Goal: Transaction & Acquisition: Purchase product/service

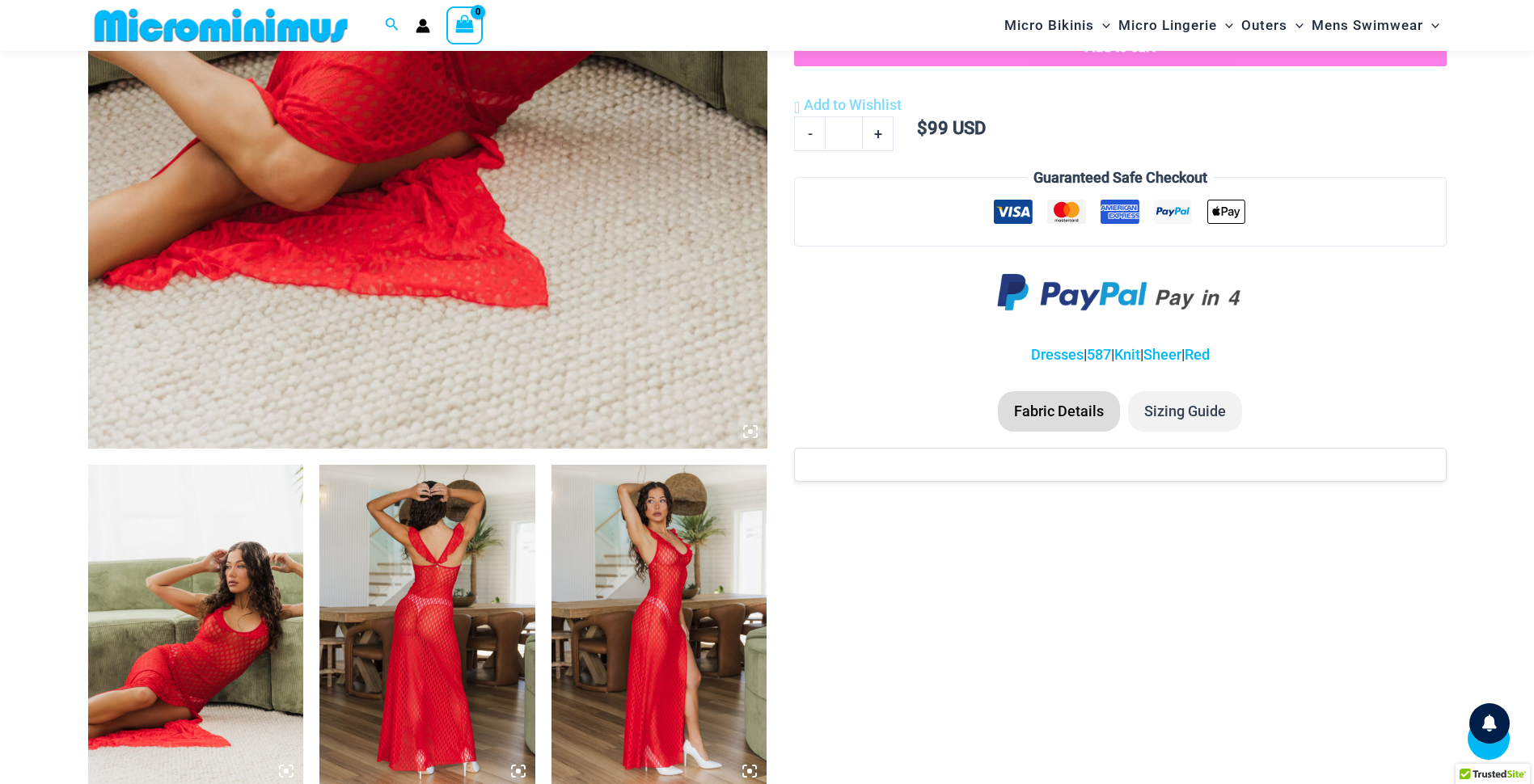
scroll to position [793, 0]
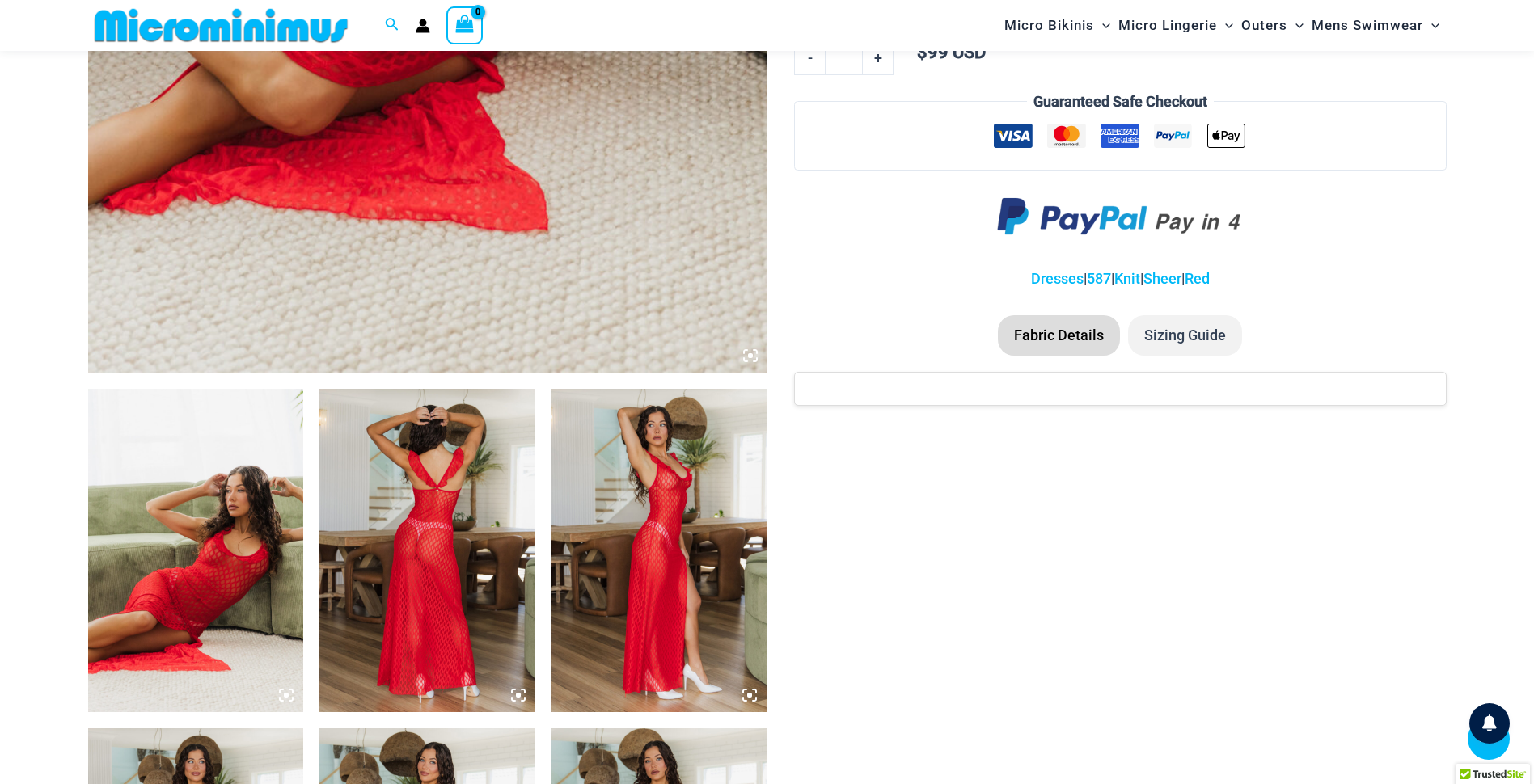
click at [191, 532] on img at bounding box center [196, 551] width 216 height 324
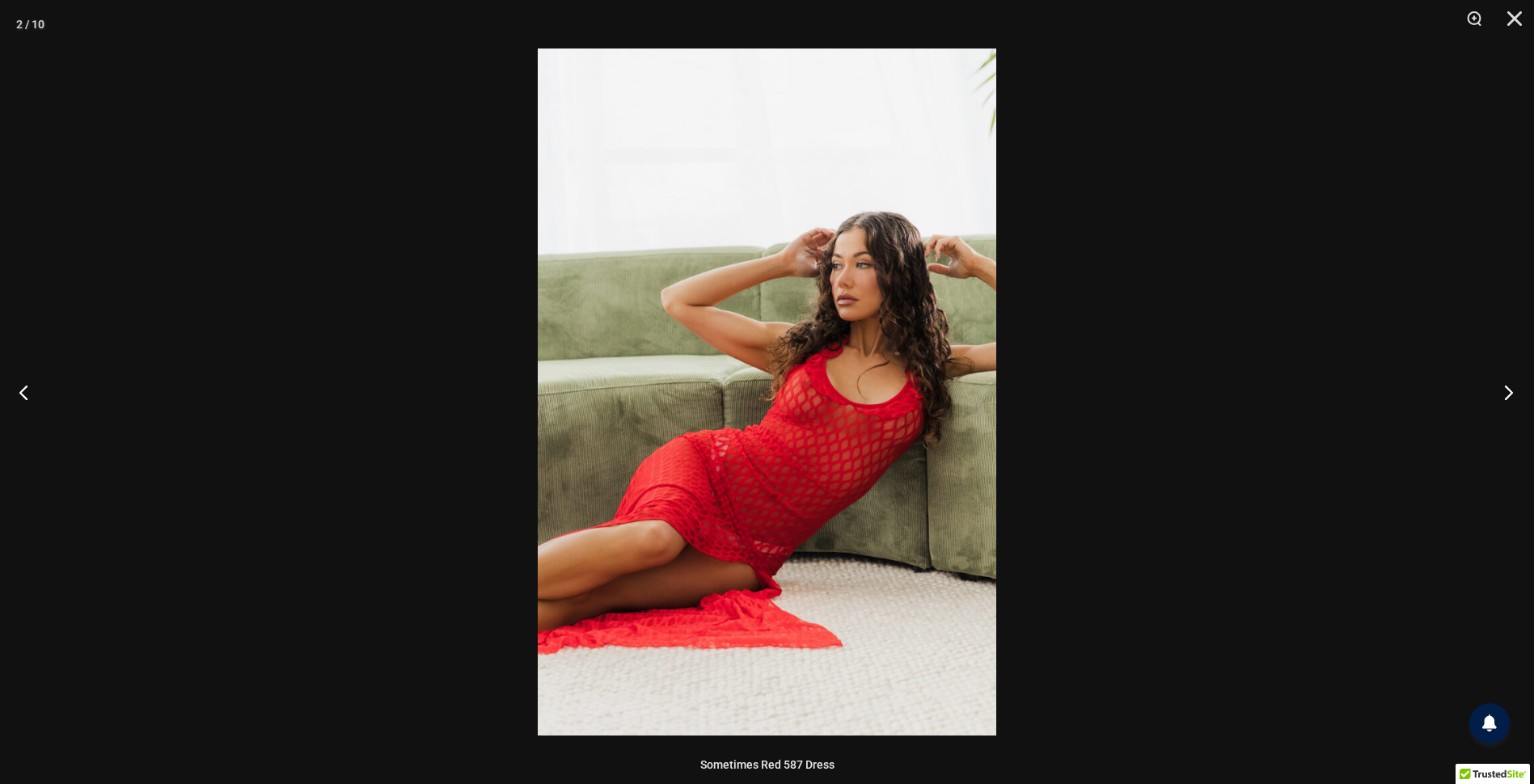
click at [1507, 390] on button "Next" at bounding box center [1504, 392] width 61 height 80
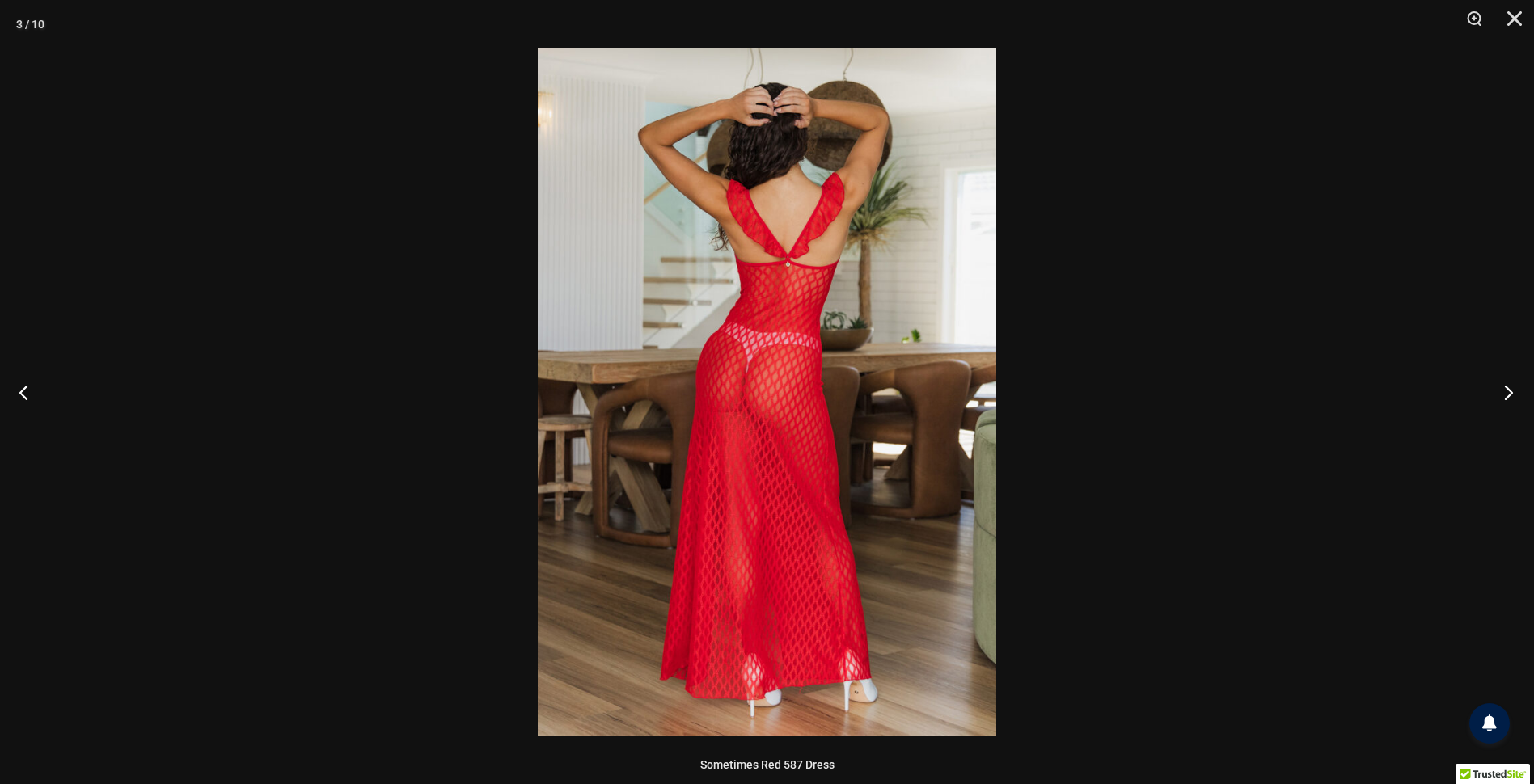
click at [1507, 390] on button "Next" at bounding box center [1504, 392] width 61 height 80
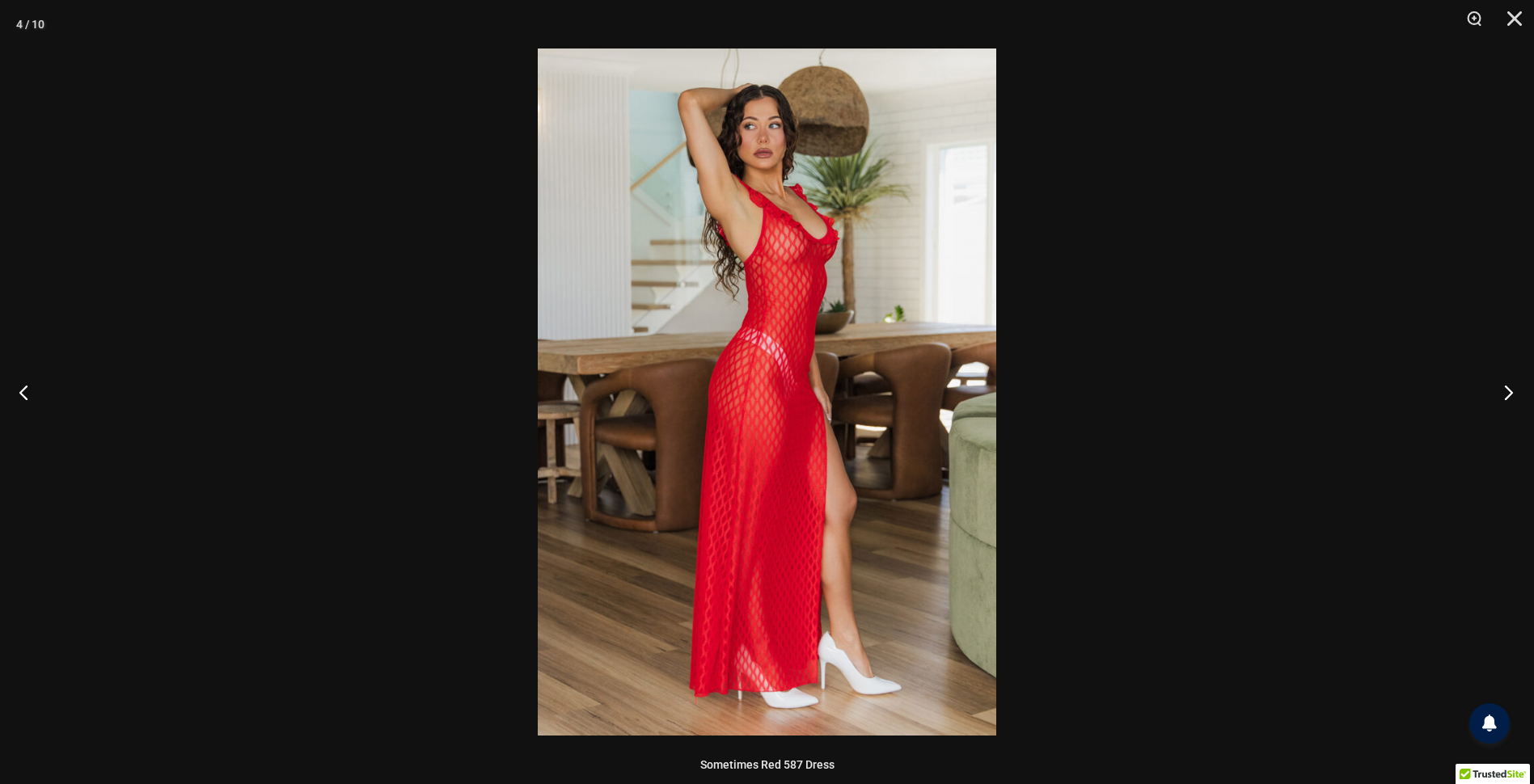
click at [1507, 390] on button "Next" at bounding box center [1504, 392] width 61 height 80
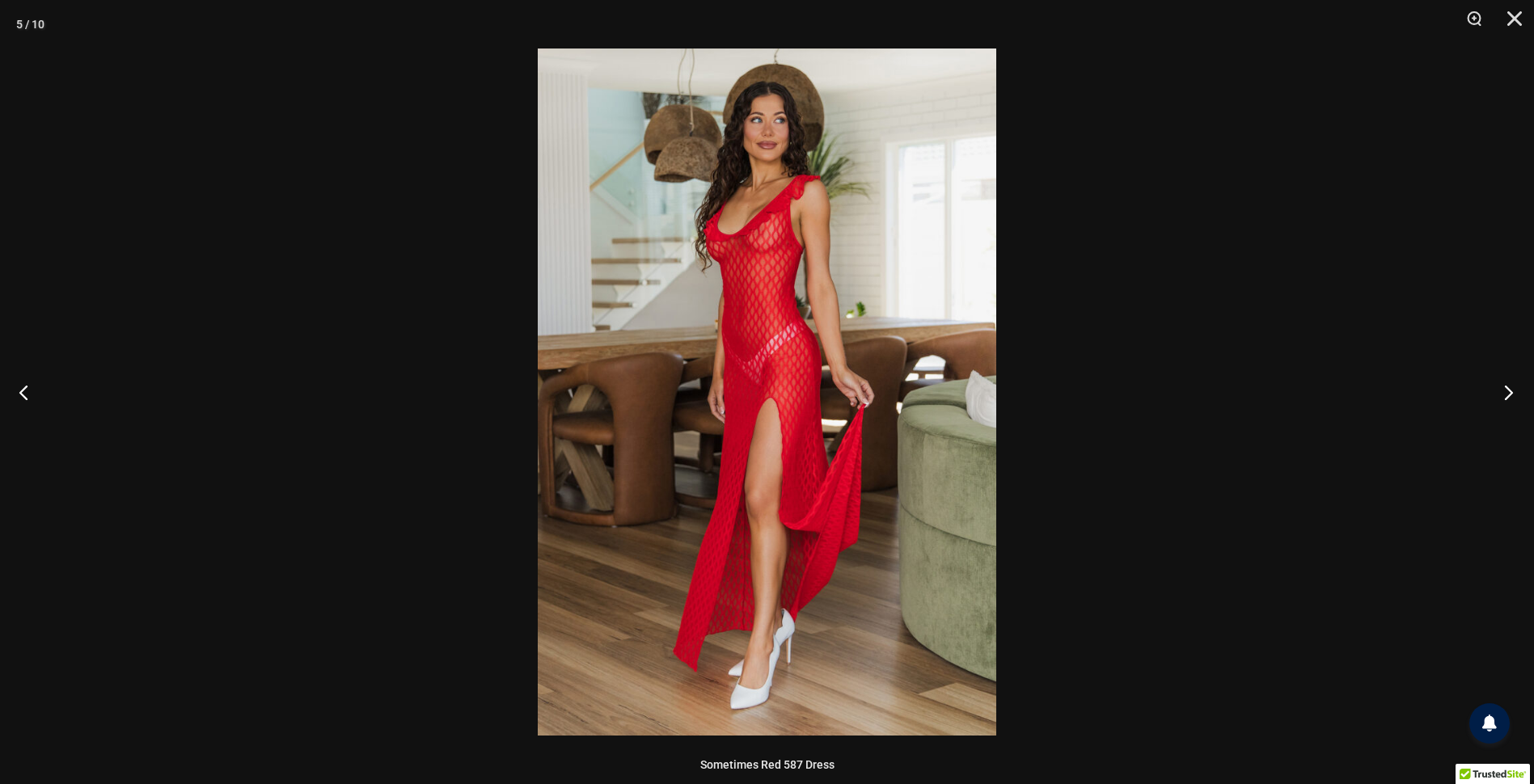
click at [1507, 390] on button "Next" at bounding box center [1504, 392] width 61 height 80
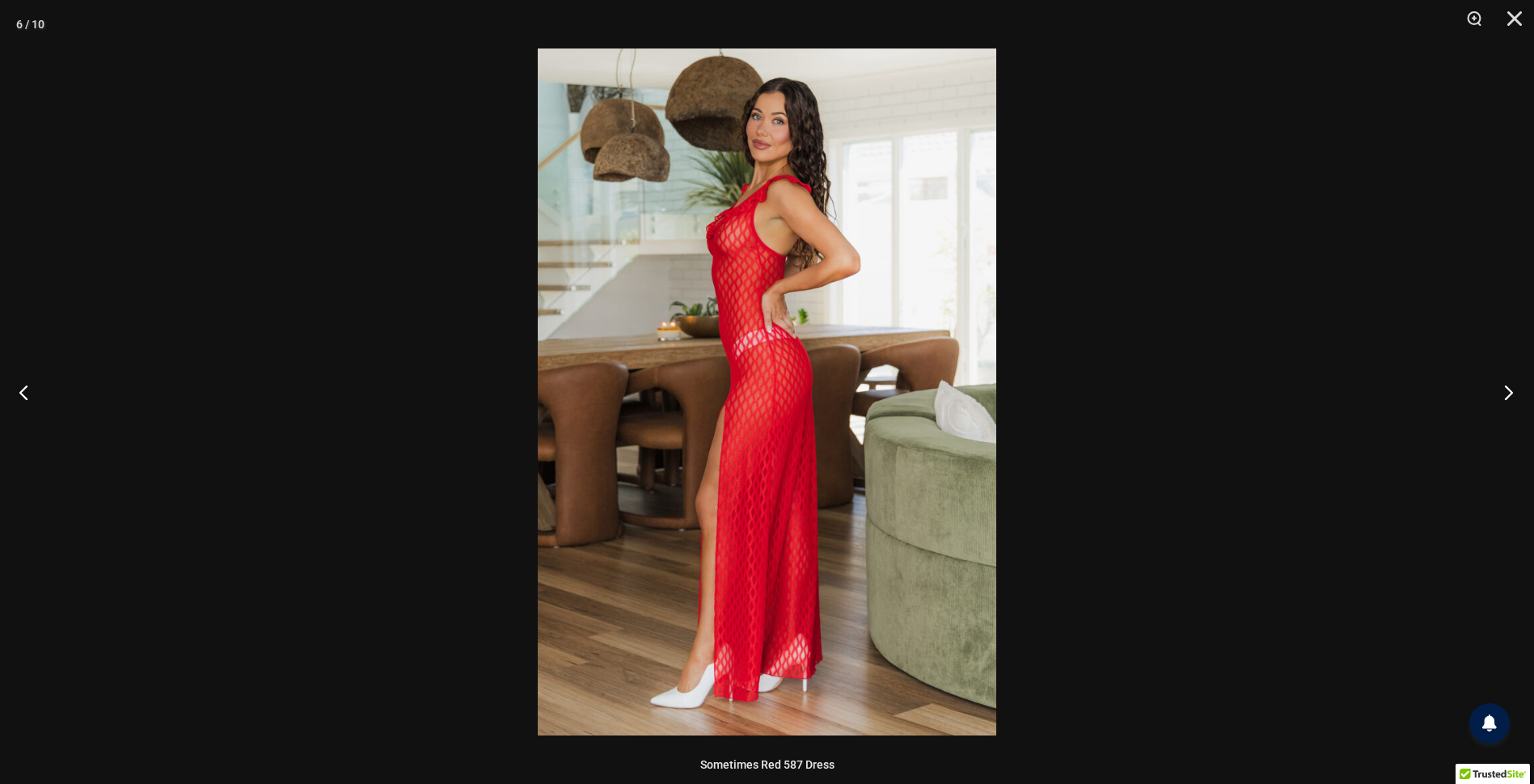
click at [1507, 390] on button "Next" at bounding box center [1504, 392] width 61 height 80
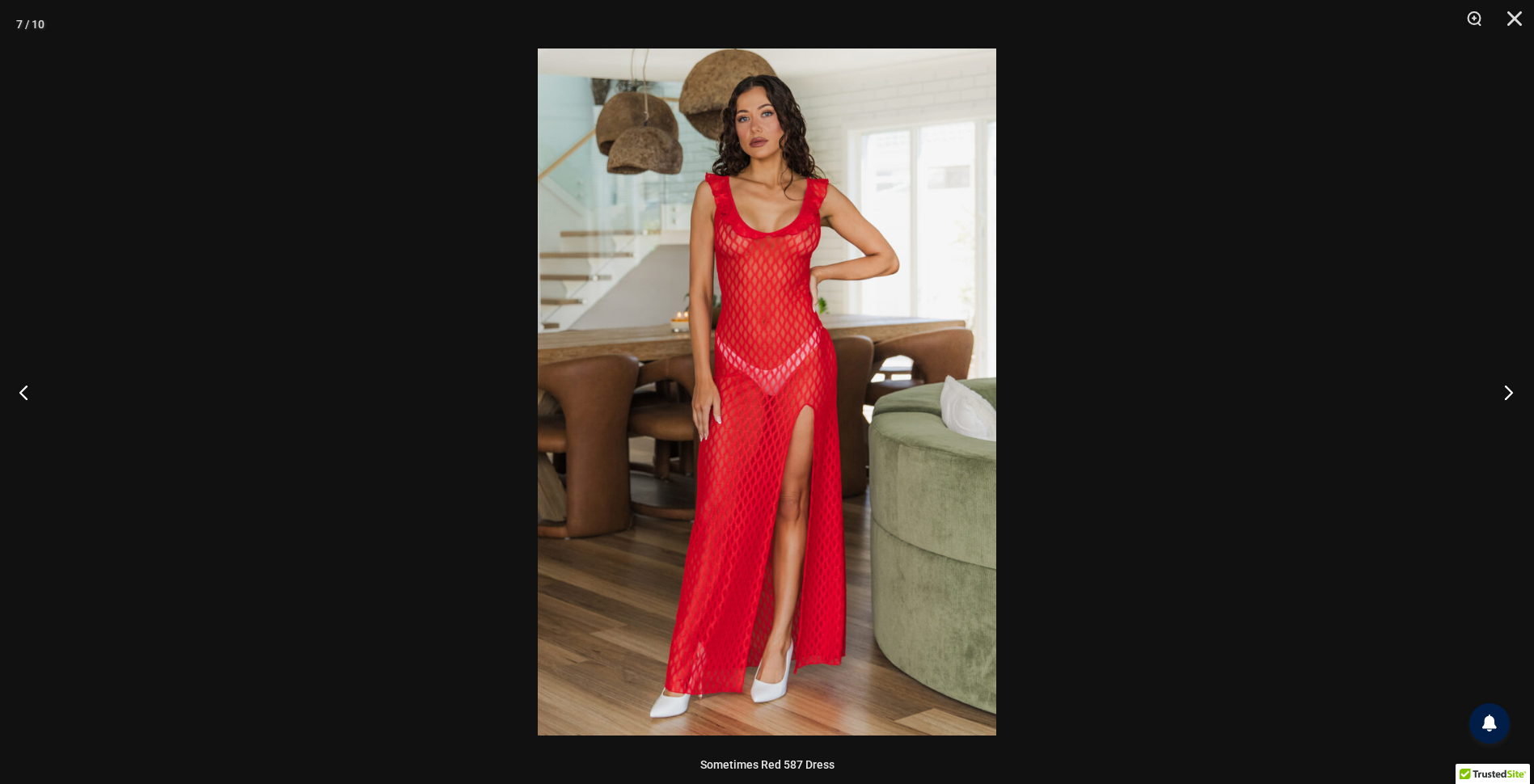
click at [1507, 390] on button "Next" at bounding box center [1504, 392] width 61 height 80
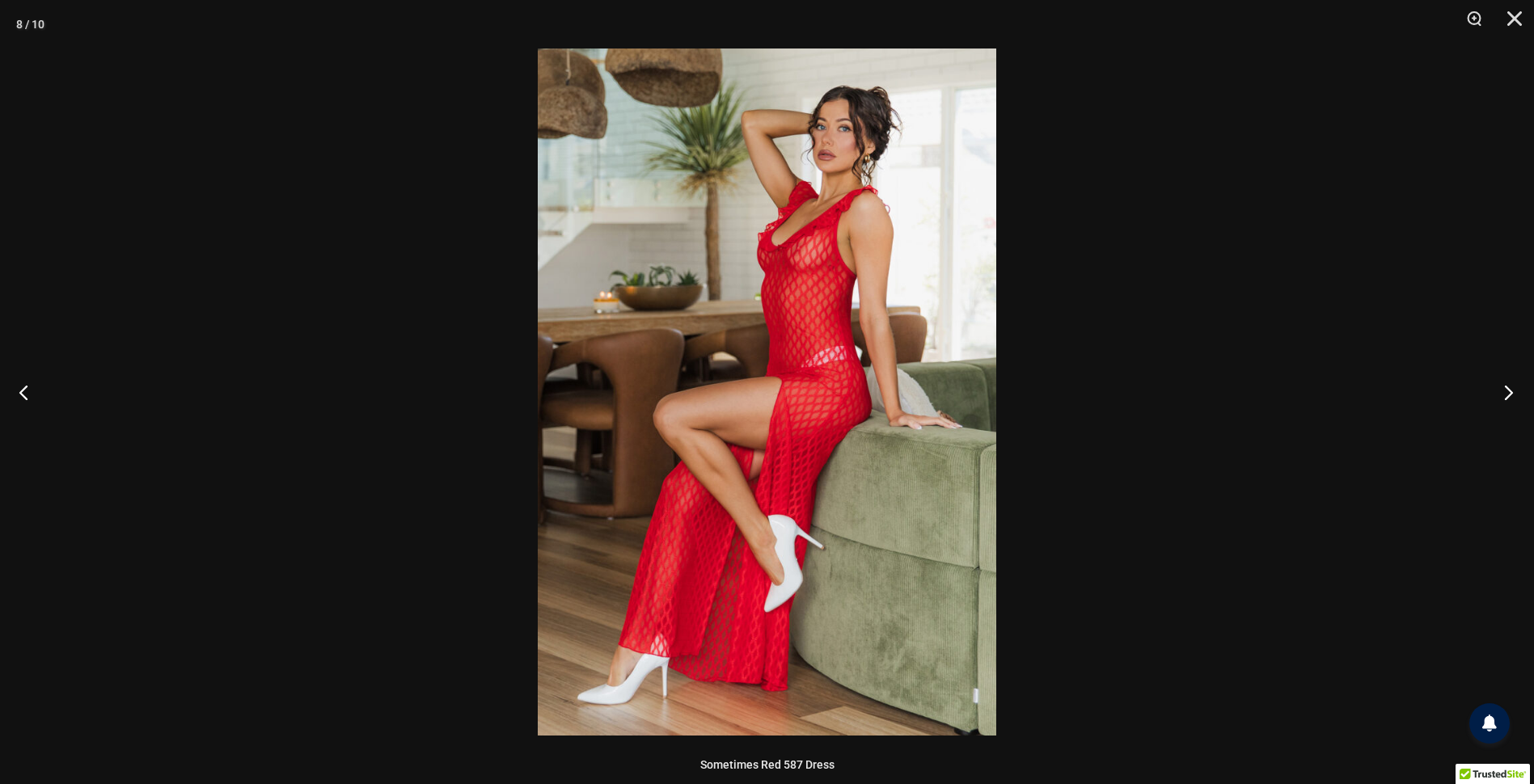
click at [1507, 390] on button "Next" at bounding box center [1504, 392] width 61 height 80
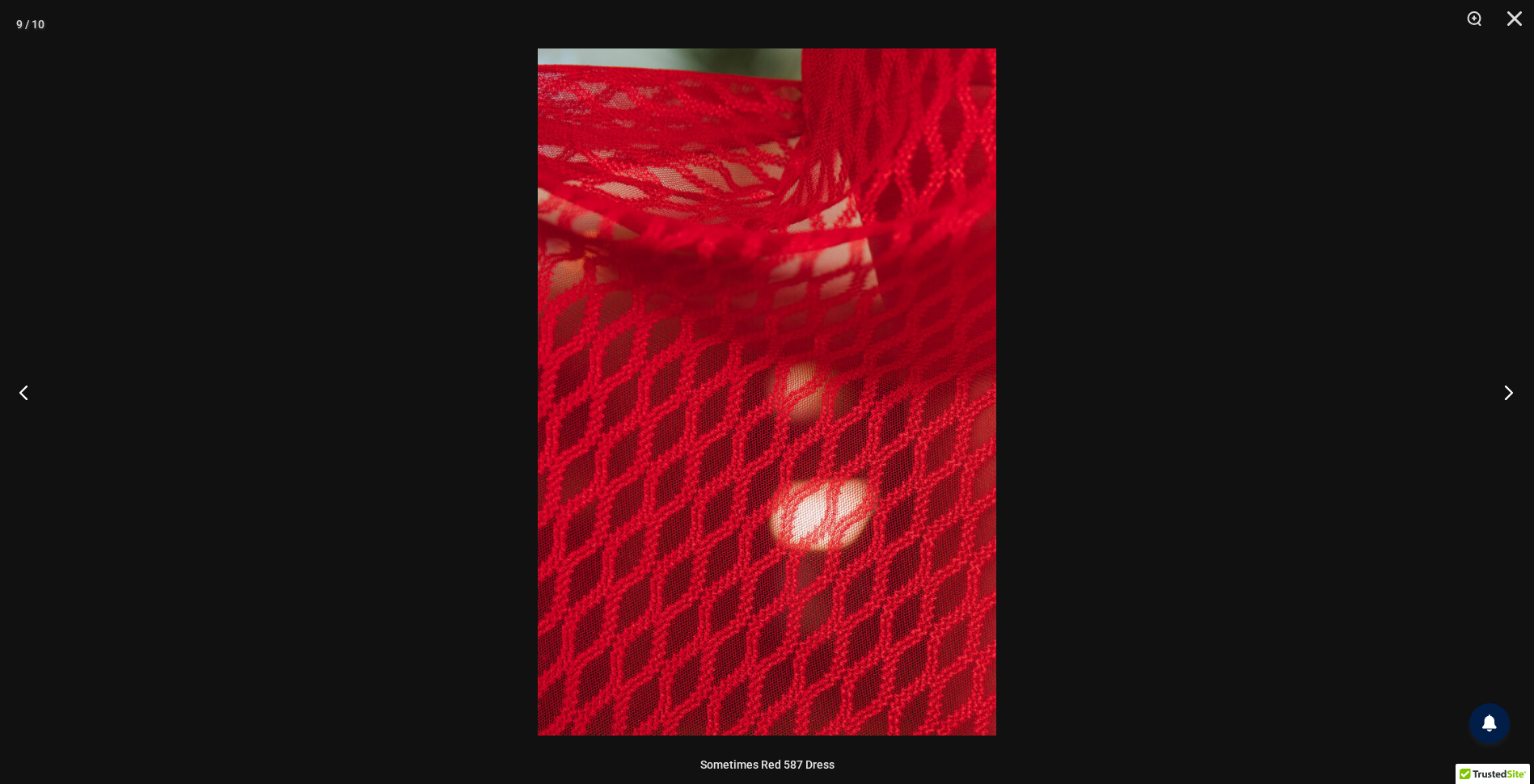
click at [1507, 390] on button "Next" at bounding box center [1504, 392] width 61 height 80
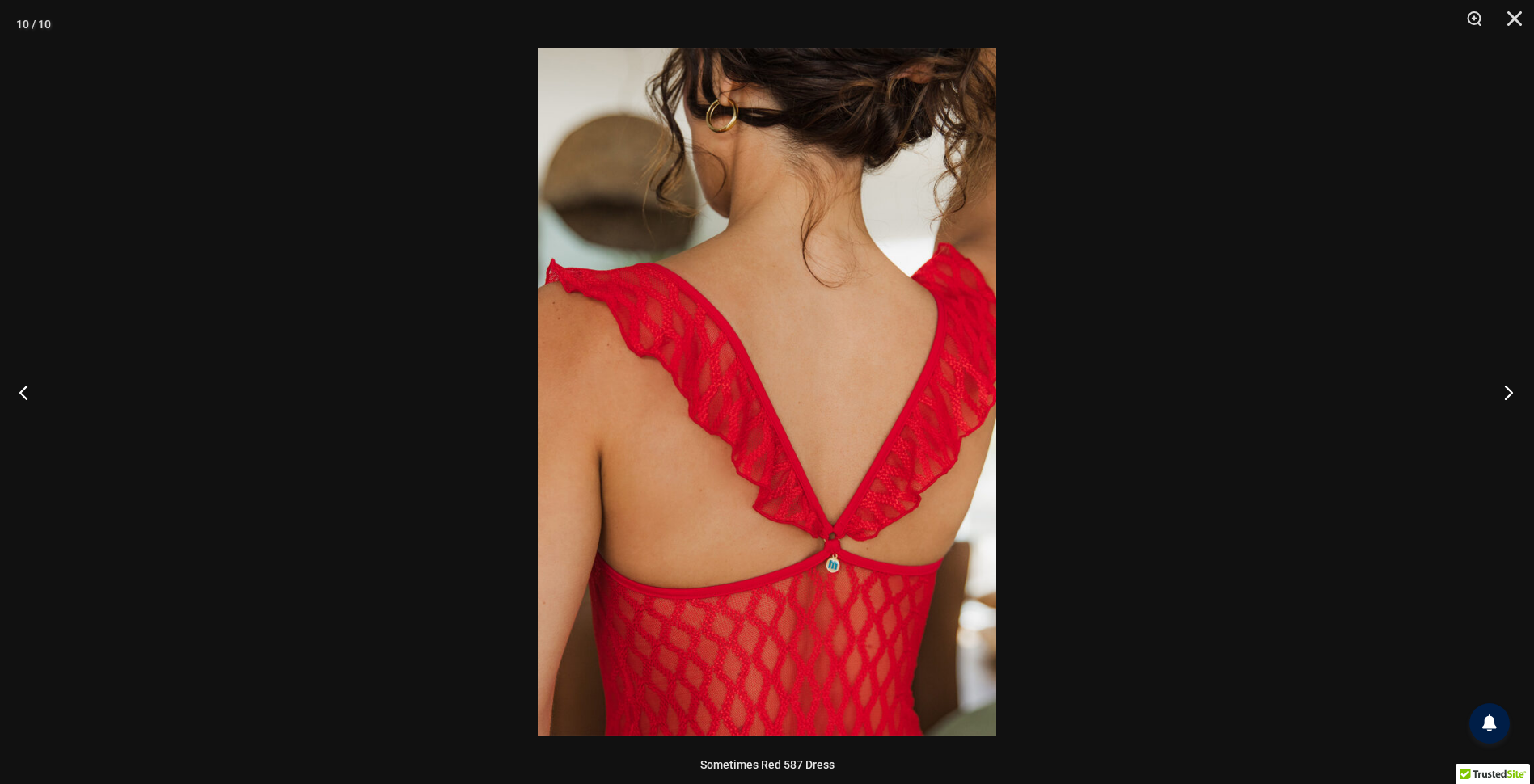
click at [1507, 390] on button "Next" at bounding box center [1504, 392] width 61 height 80
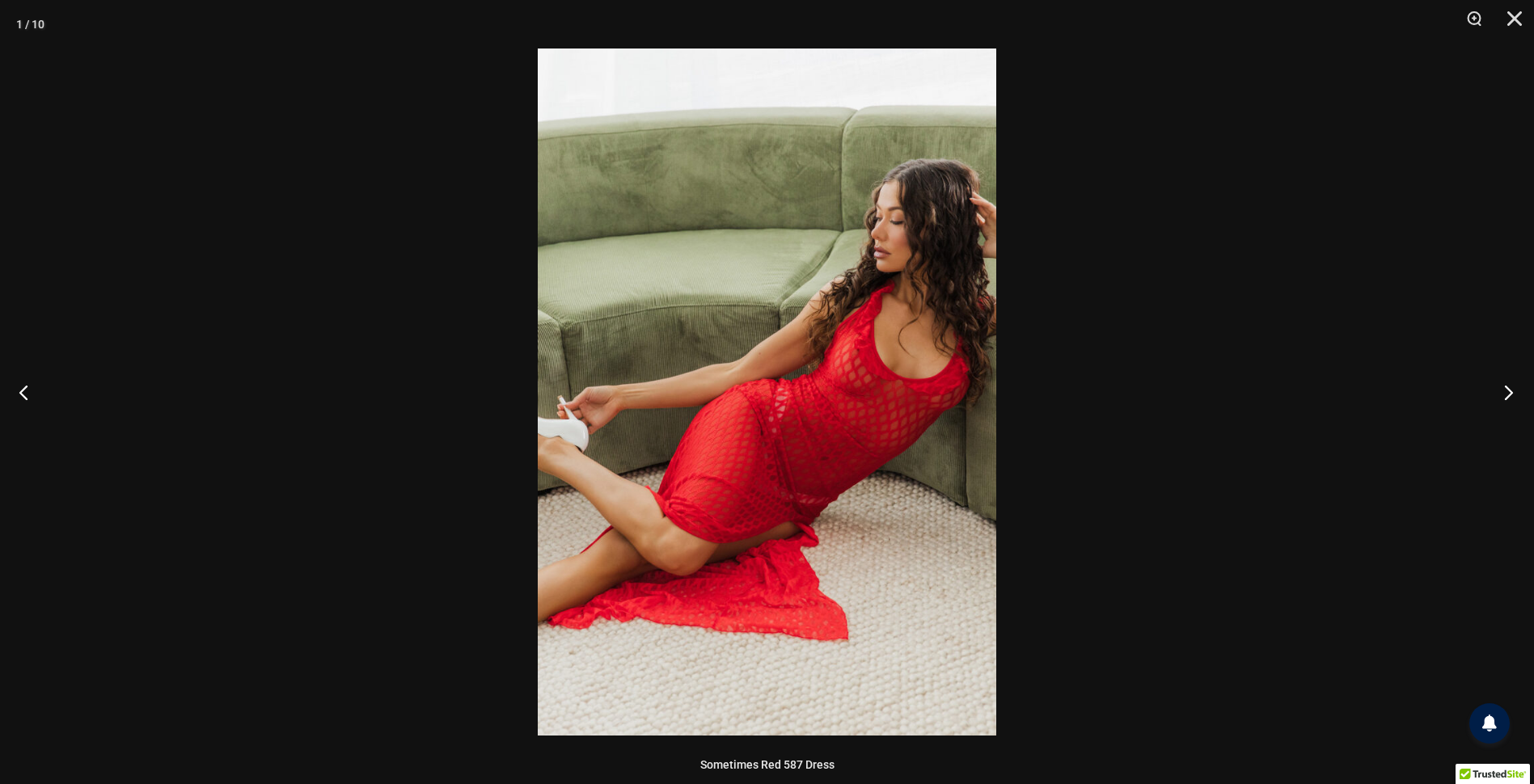
click at [1507, 390] on button "Next" at bounding box center [1504, 392] width 61 height 80
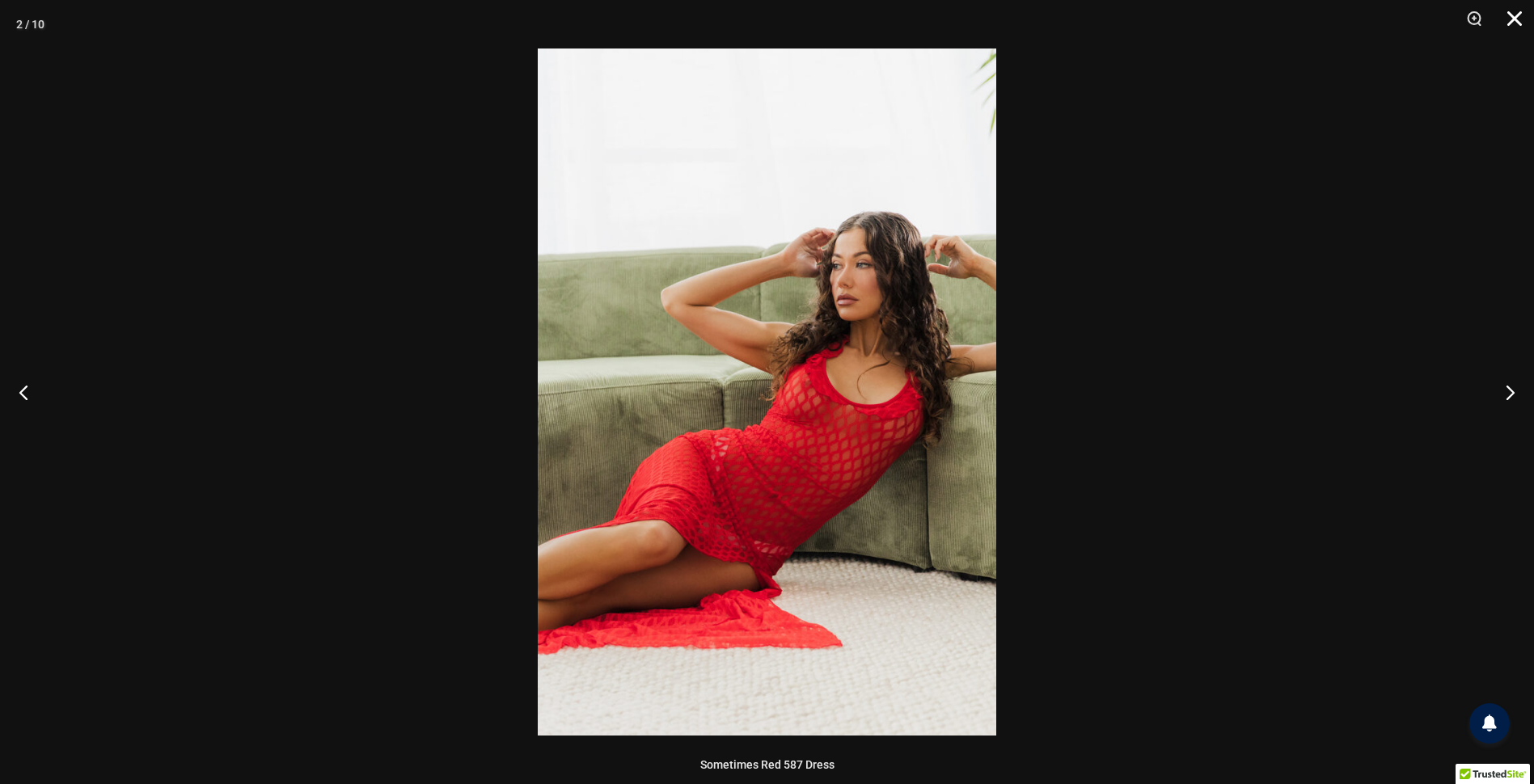
click at [1512, 16] on button "Close" at bounding box center [1508, 24] width 40 height 48
